Goal: Task Accomplishment & Management: Use online tool/utility

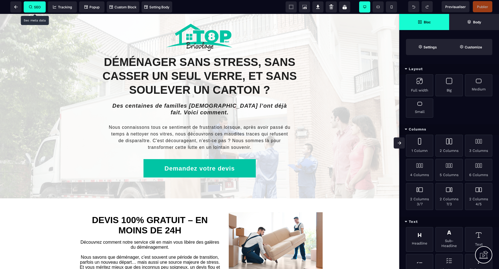
click at [37, 9] on span "SEO" at bounding box center [35, 7] width 12 height 4
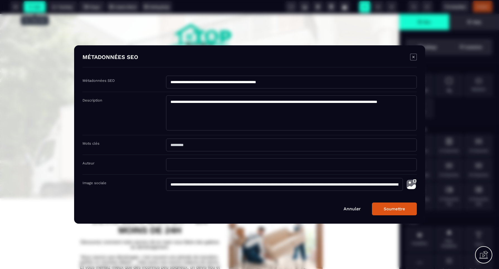
click at [352, 209] on link "Annuler" at bounding box center [351, 208] width 17 height 5
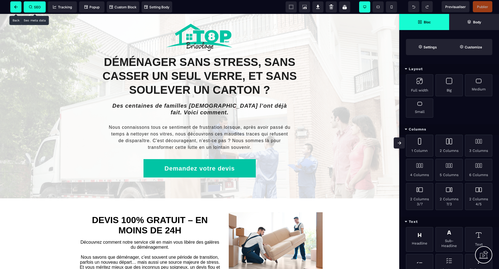
click at [17, 8] on icon at bounding box center [16, 6] width 4 height 3
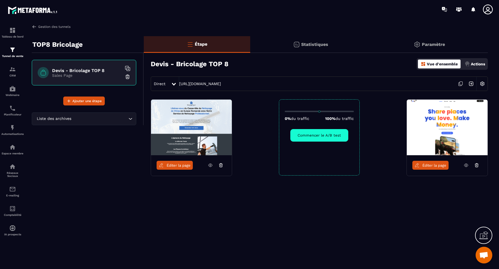
click at [42, 27] on link "Gestion des tunnels" at bounding box center [51, 26] width 39 height 5
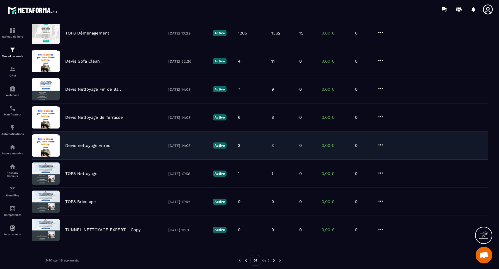
scroll to position [113, 0]
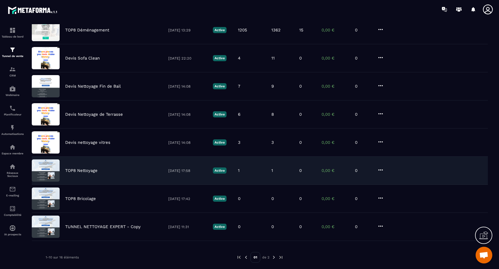
click at [86, 170] on p "TOP8 Nettoyage" at bounding box center [81, 170] width 32 height 5
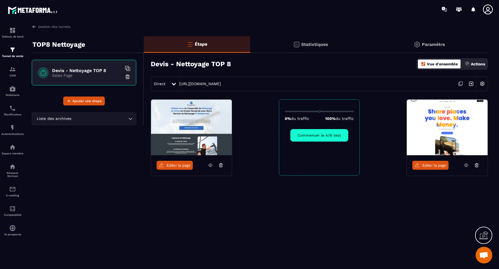
click at [483, 84] on img at bounding box center [482, 84] width 11 height 11
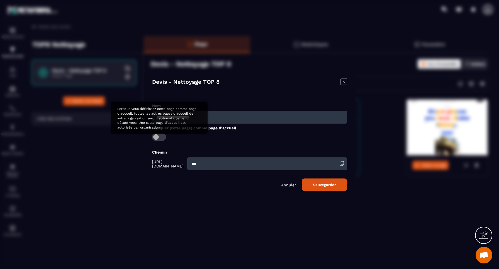
click at [159, 137] on span "Modal window" at bounding box center [159, 137] width 14 height 8
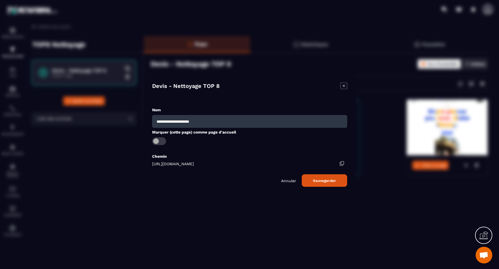
click at [324, 181] on button "Sauvegarder" at bounding box center [324, 180] width 45 height 13
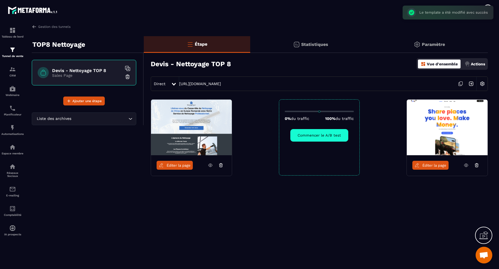
click at [179, 165] on span "Éditer la page" at bounding box center [179, 166] width 24 height 4
